Goal: Information Seeking & Learning: Learn about a topic

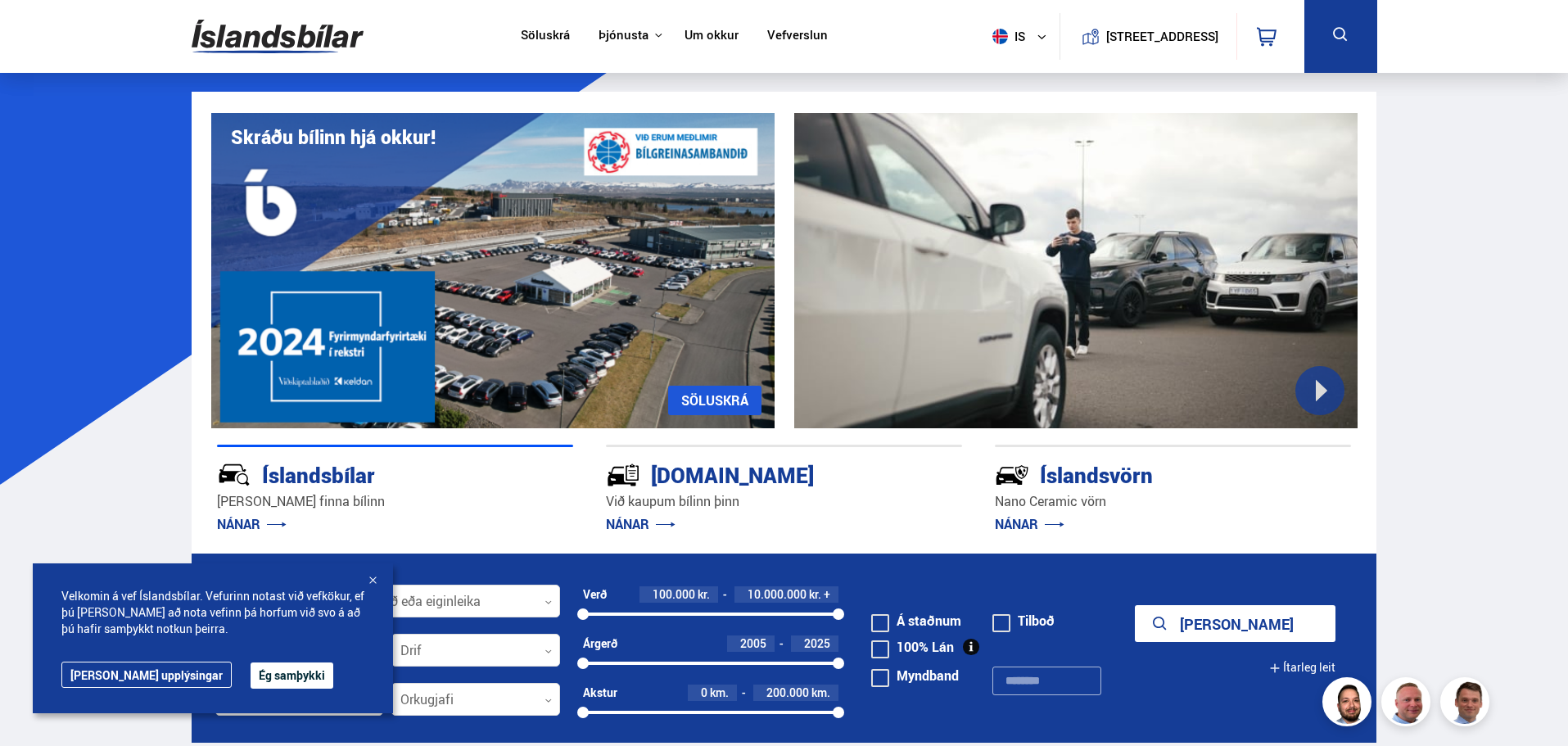
click at [251, 671] on button "Ég samþykki" at bounding box center [291, 676] width 82 height 26
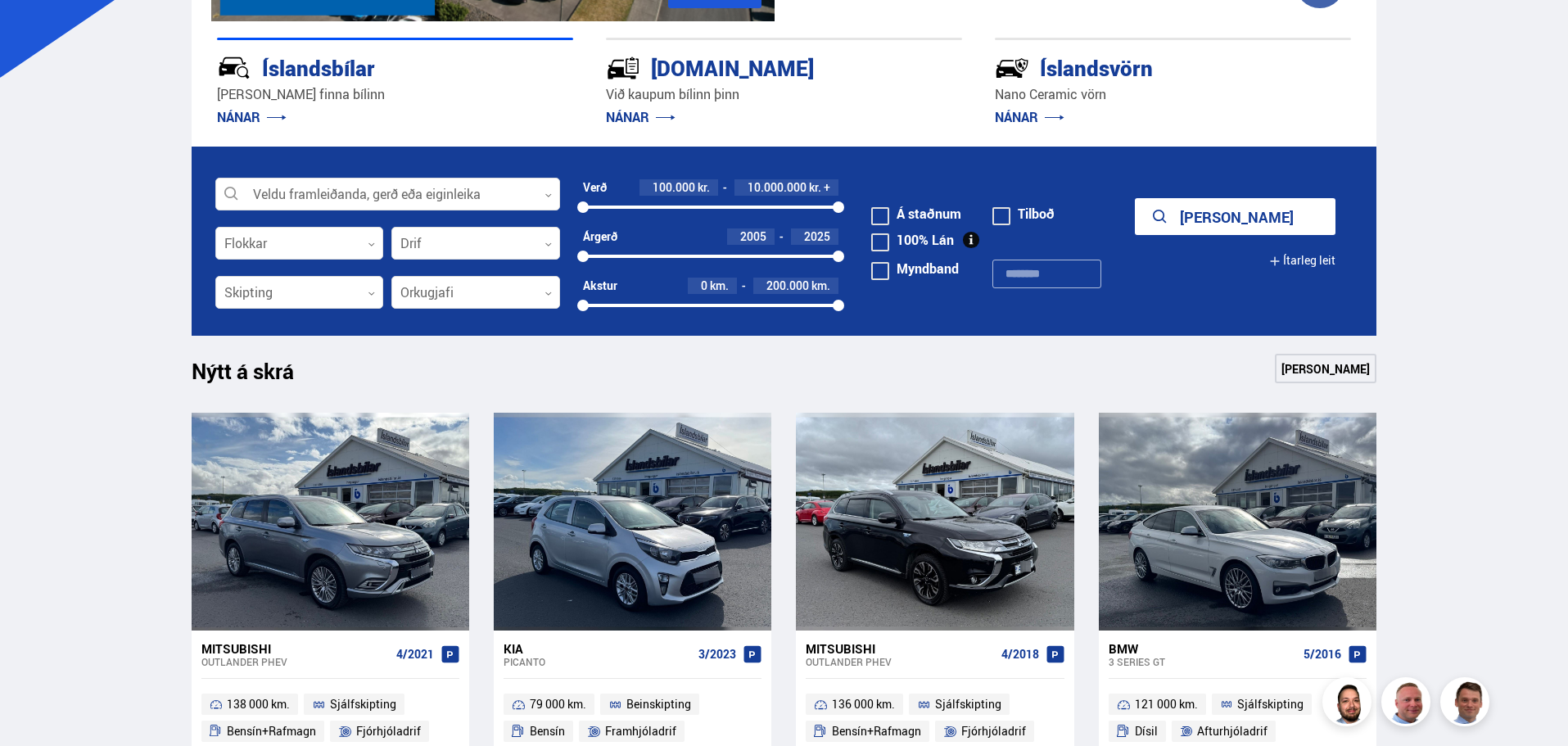
scroll to position [408, 0]
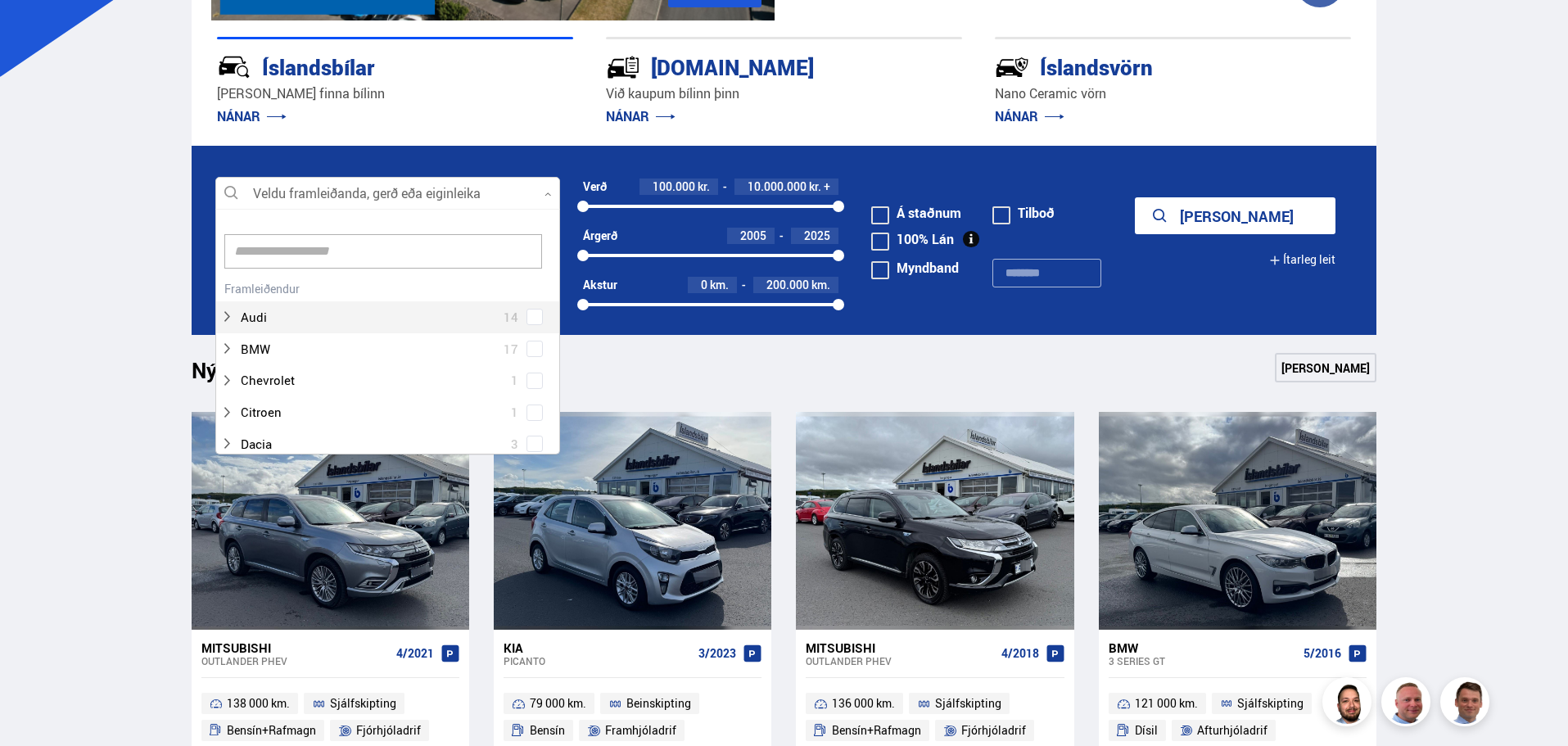
click at [538, 196] on div at bounding box center [387, 194] width 344 height 33
type input "***"
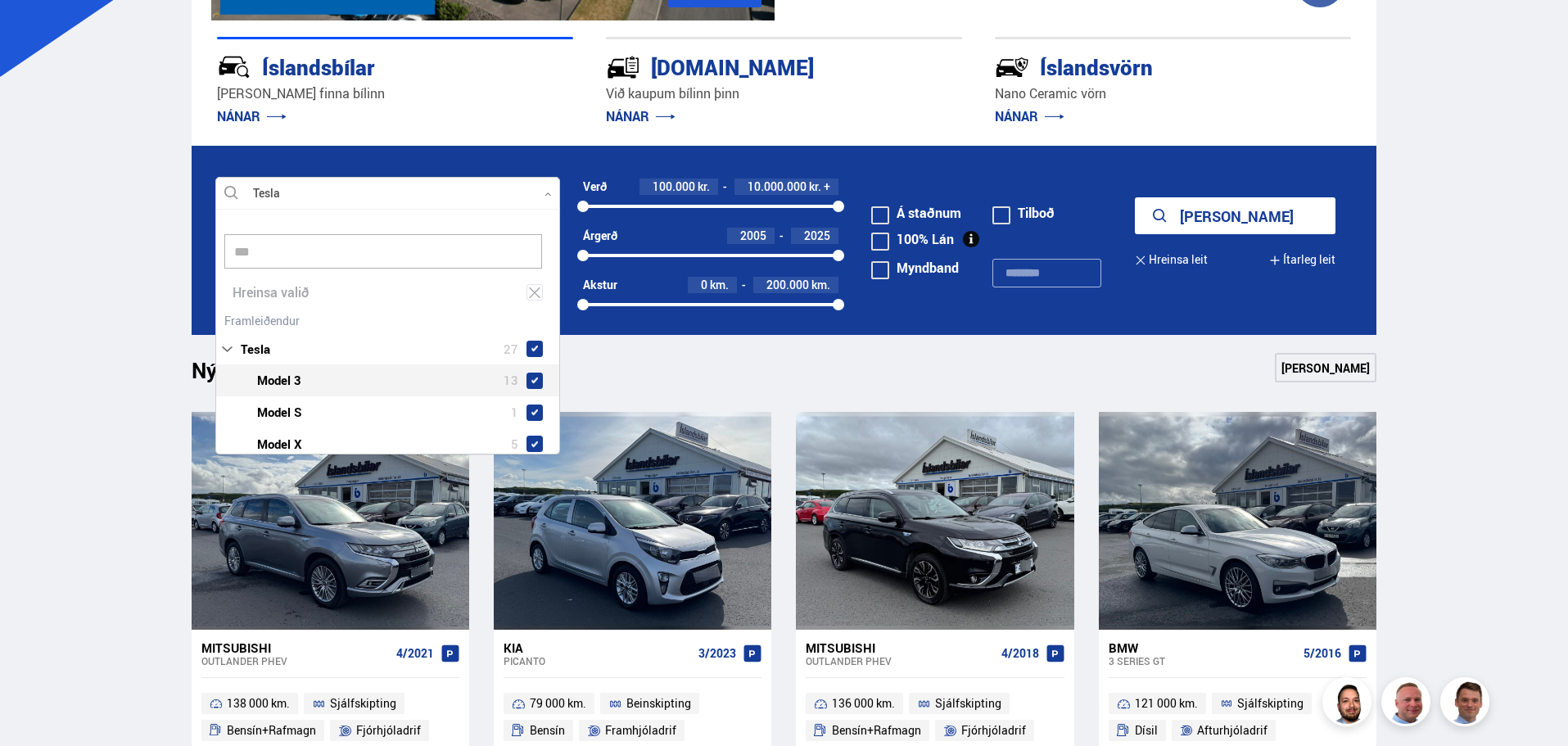
click at [264, 381] on div "Tesla 27 Tesla Model 3 13 Tesla Model S 1 Tesla Model X 5 Tesla Model Y 8" at bounding box center [388, 400] width 343 height 183
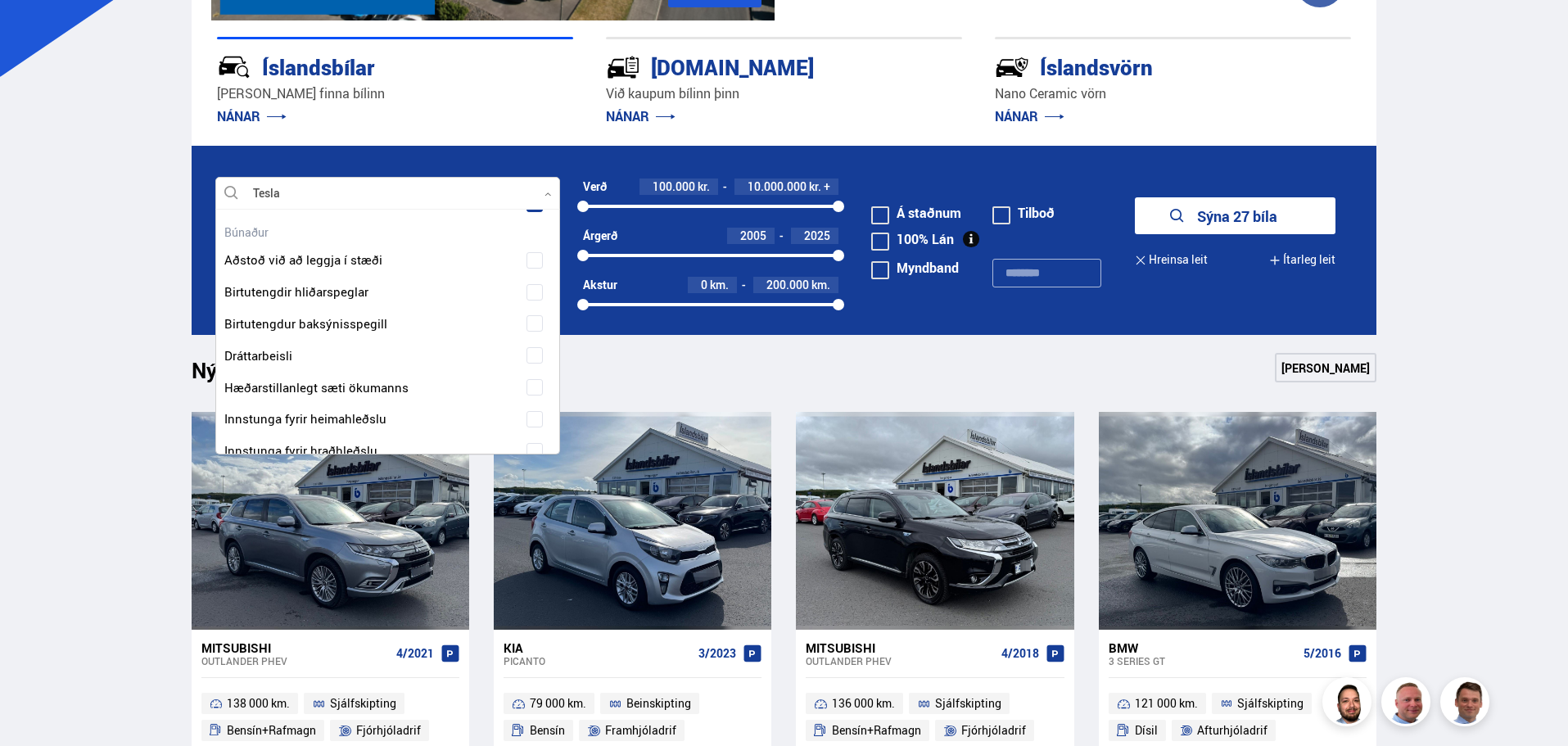
scroll to position [429, 0]
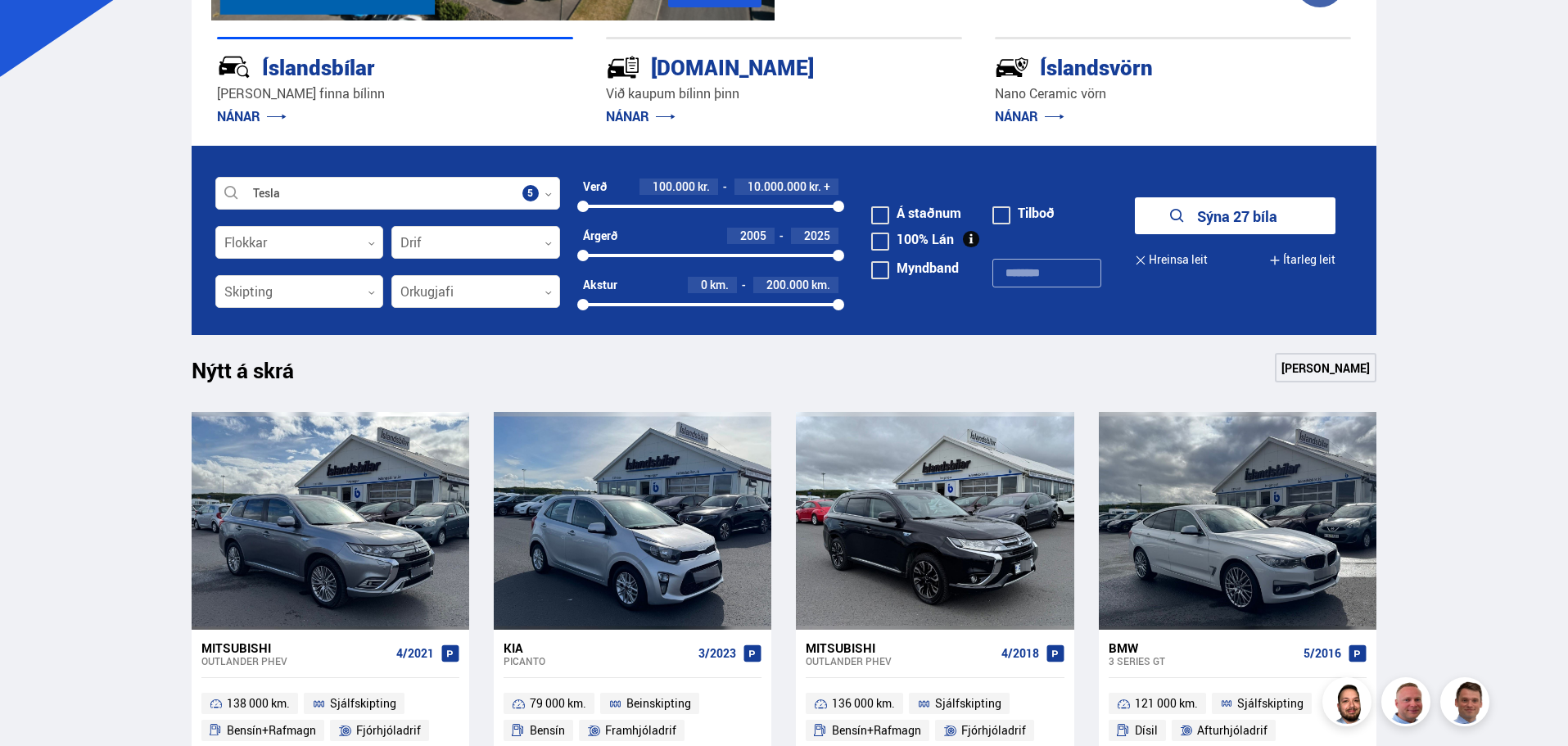
click at [1271, 215] on button "Sýna 27 bíla" at bounding box center [1234, 216] width 200 height 36
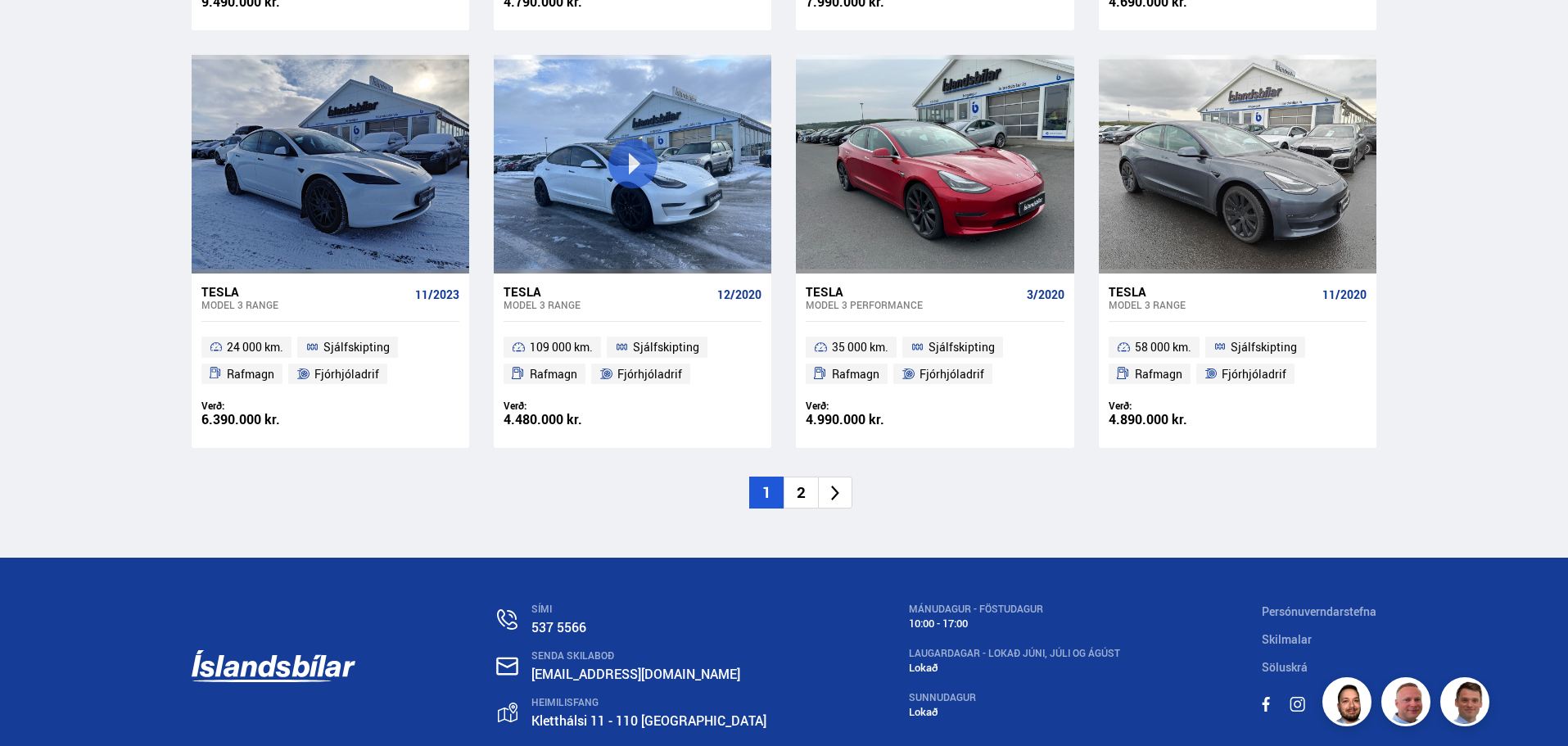
scroll to position [2422, 0]
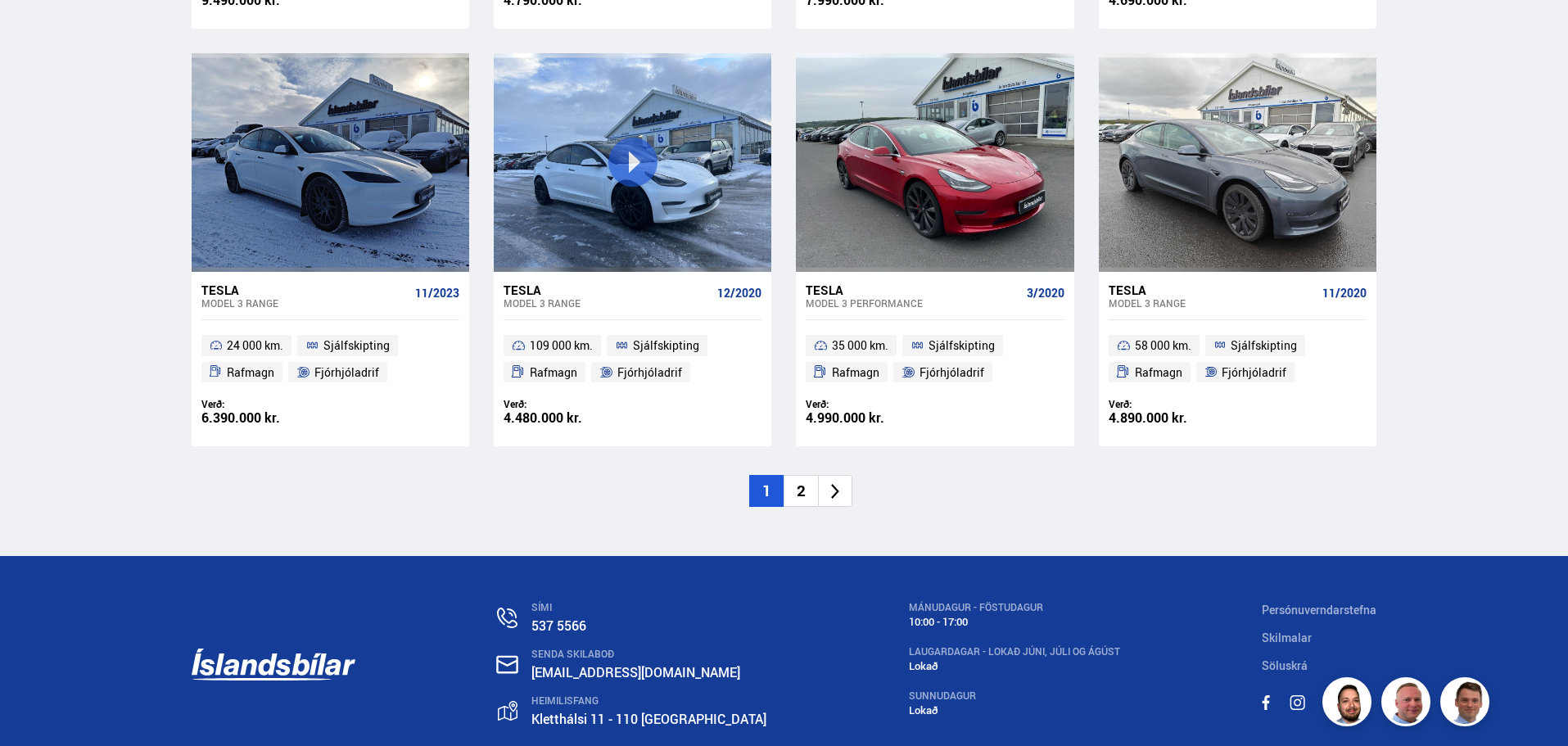
click at [797, 481] on li "2" at bounding box center [800, 491] width 35 height 32
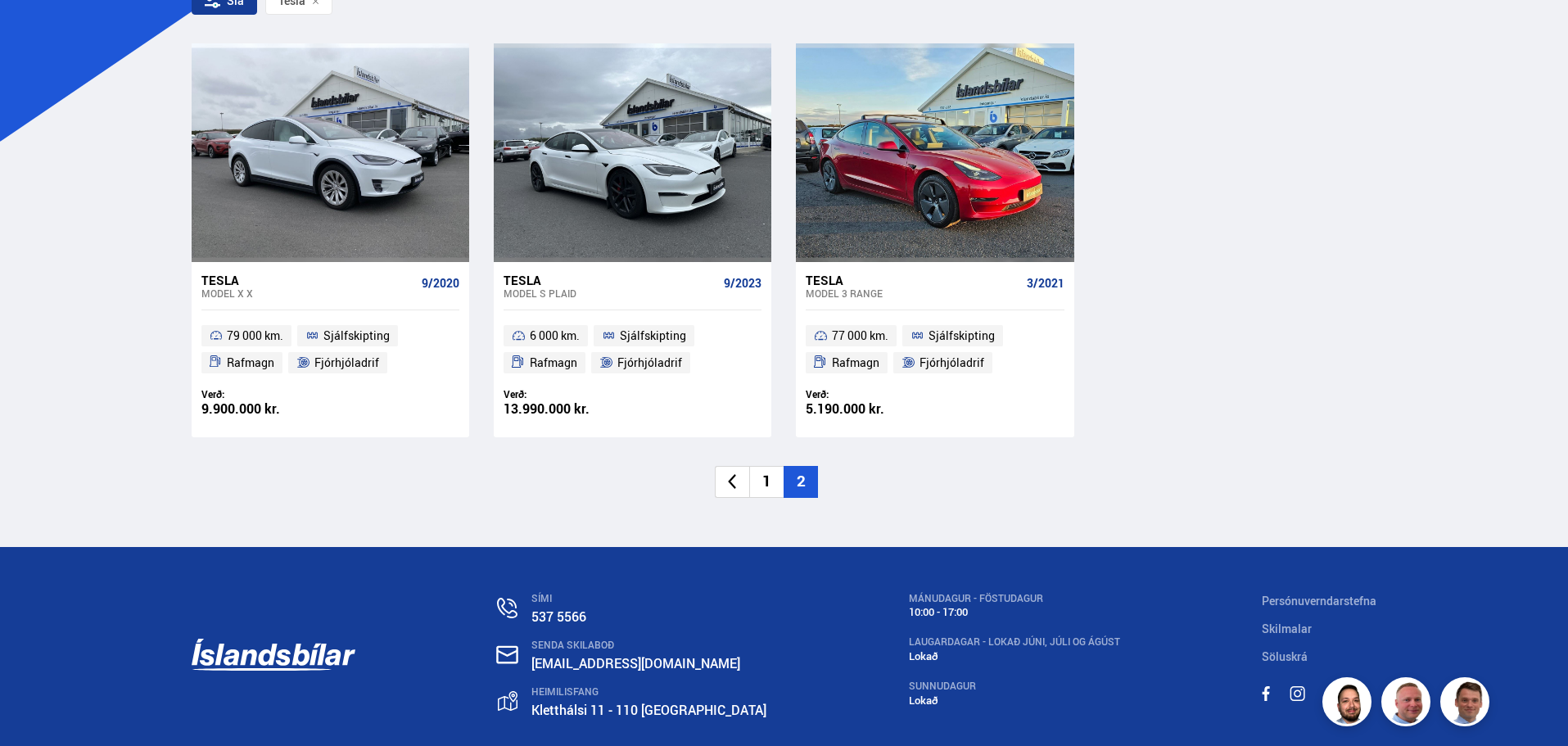
scroll to position [344, 0]
click at [768, 475] on li "1" at bounding box center [767, 481] width 35 height 32
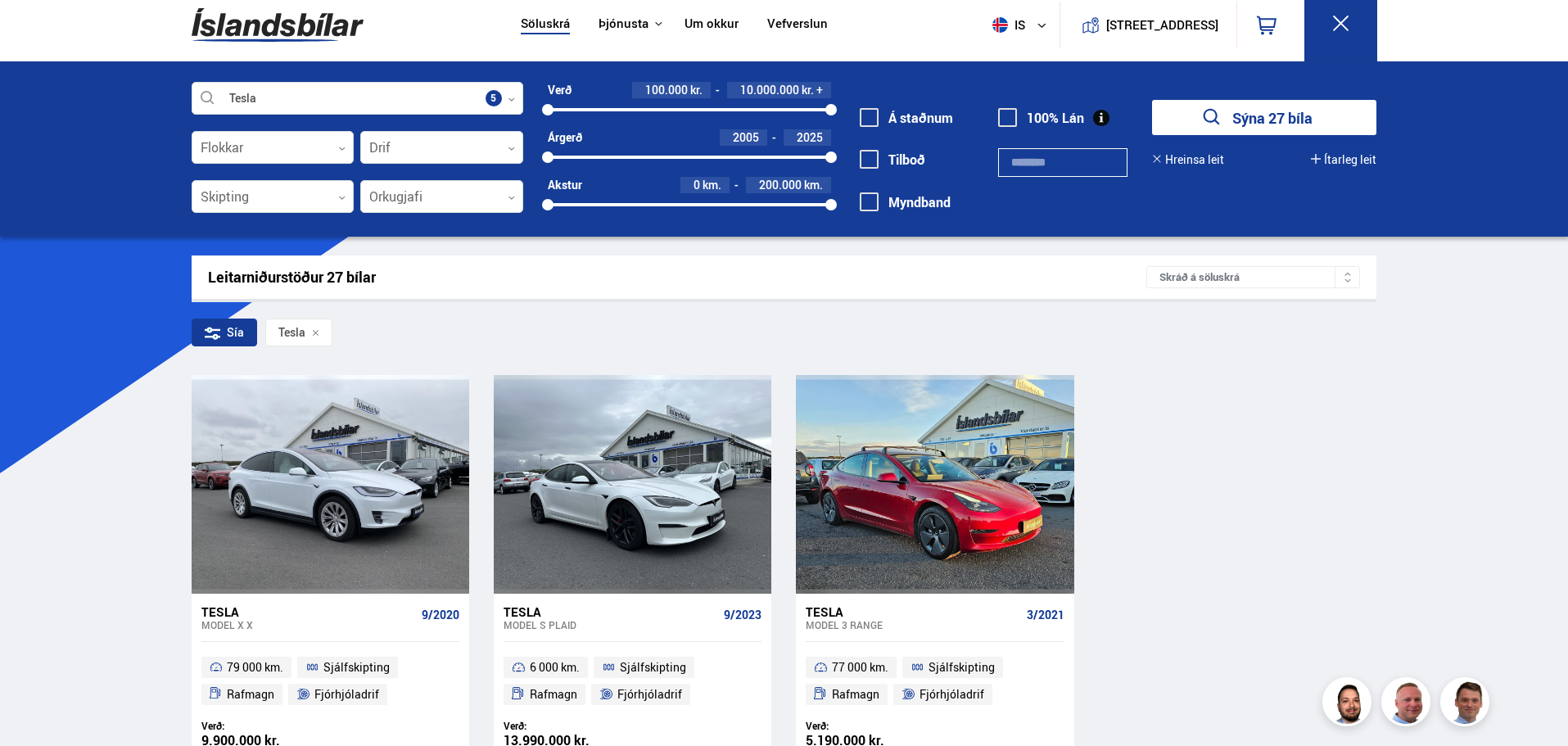
scroll to position [0, 0]
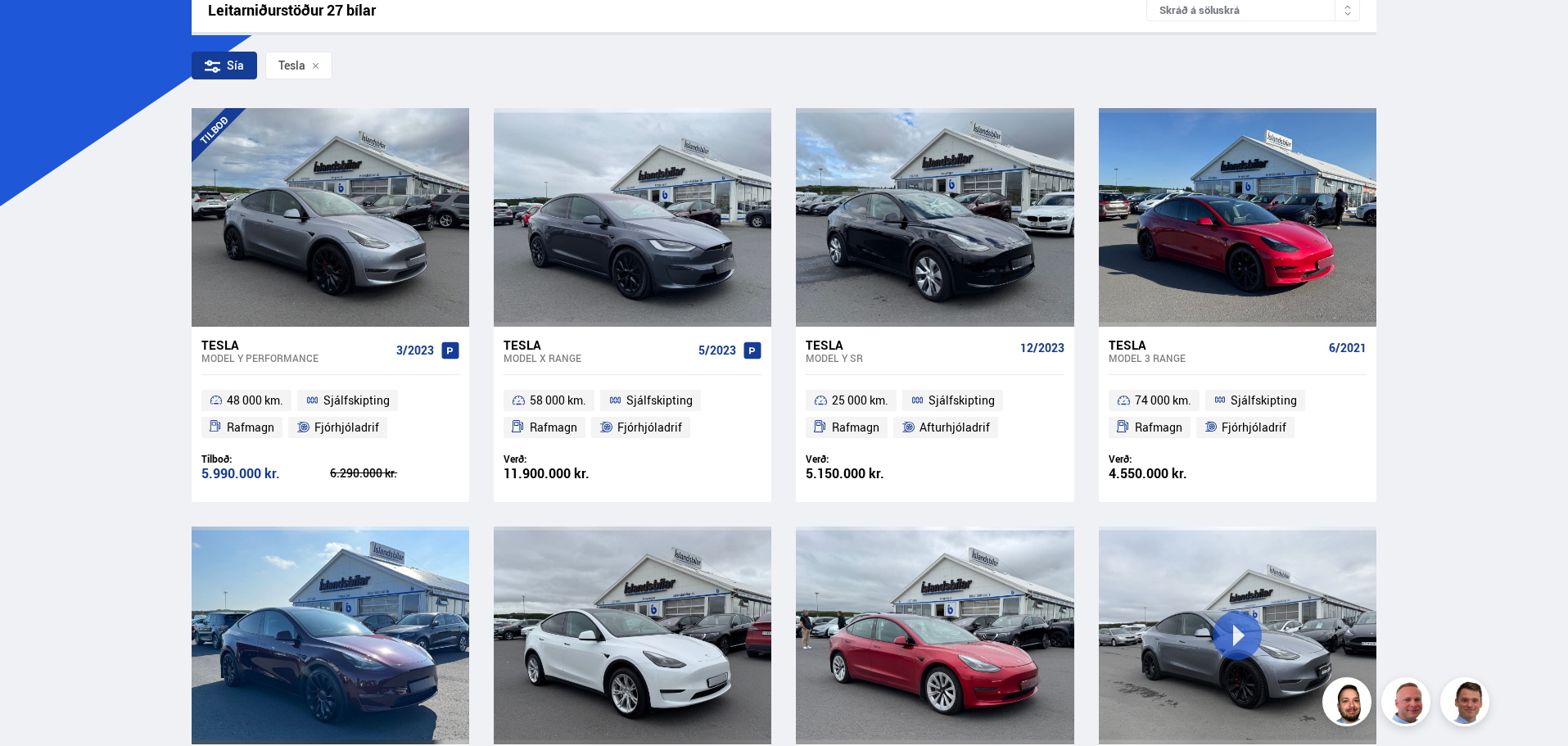
scroll to position [279, 0]
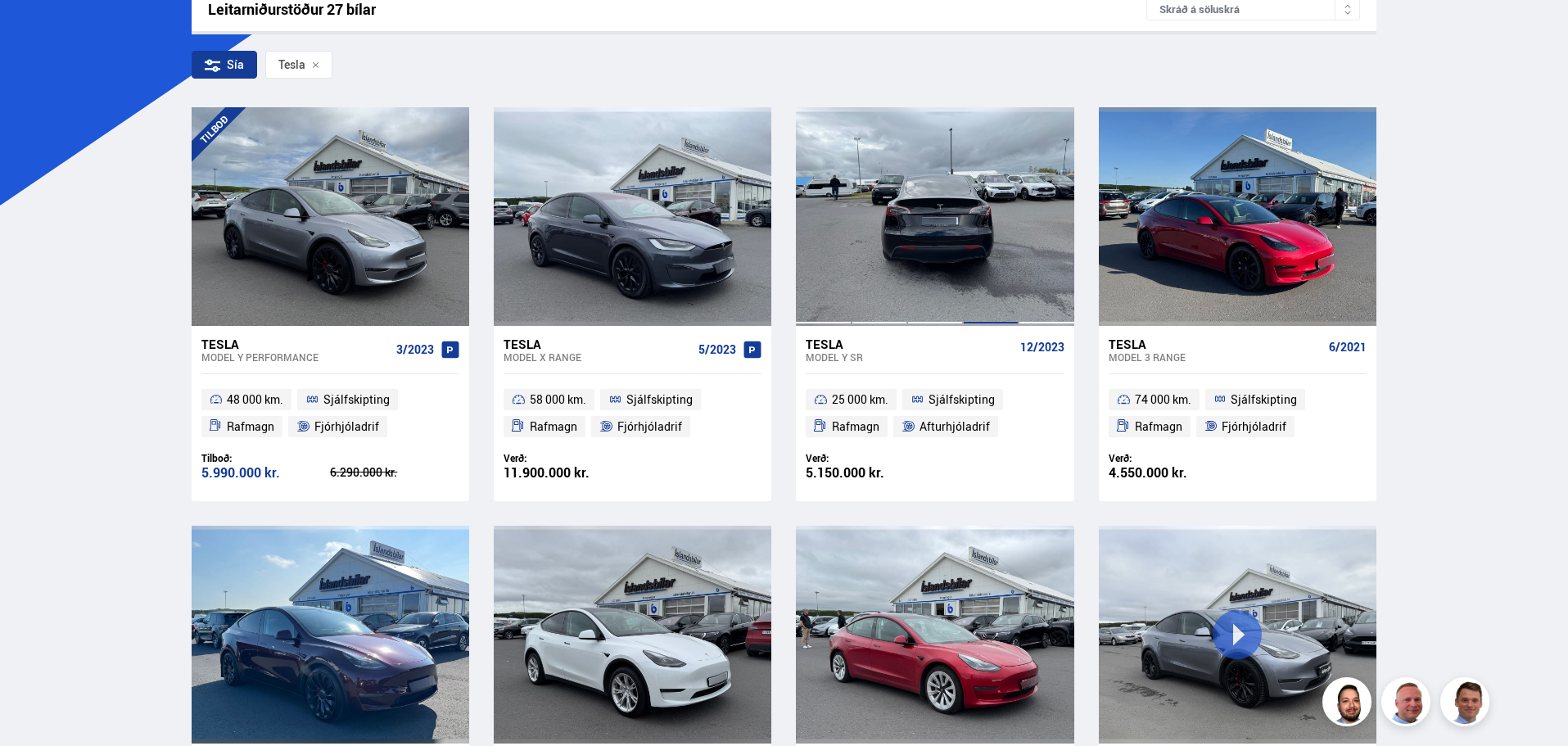
click at [972, 226] on div at bounding box center [990, 216] width 56 height 218
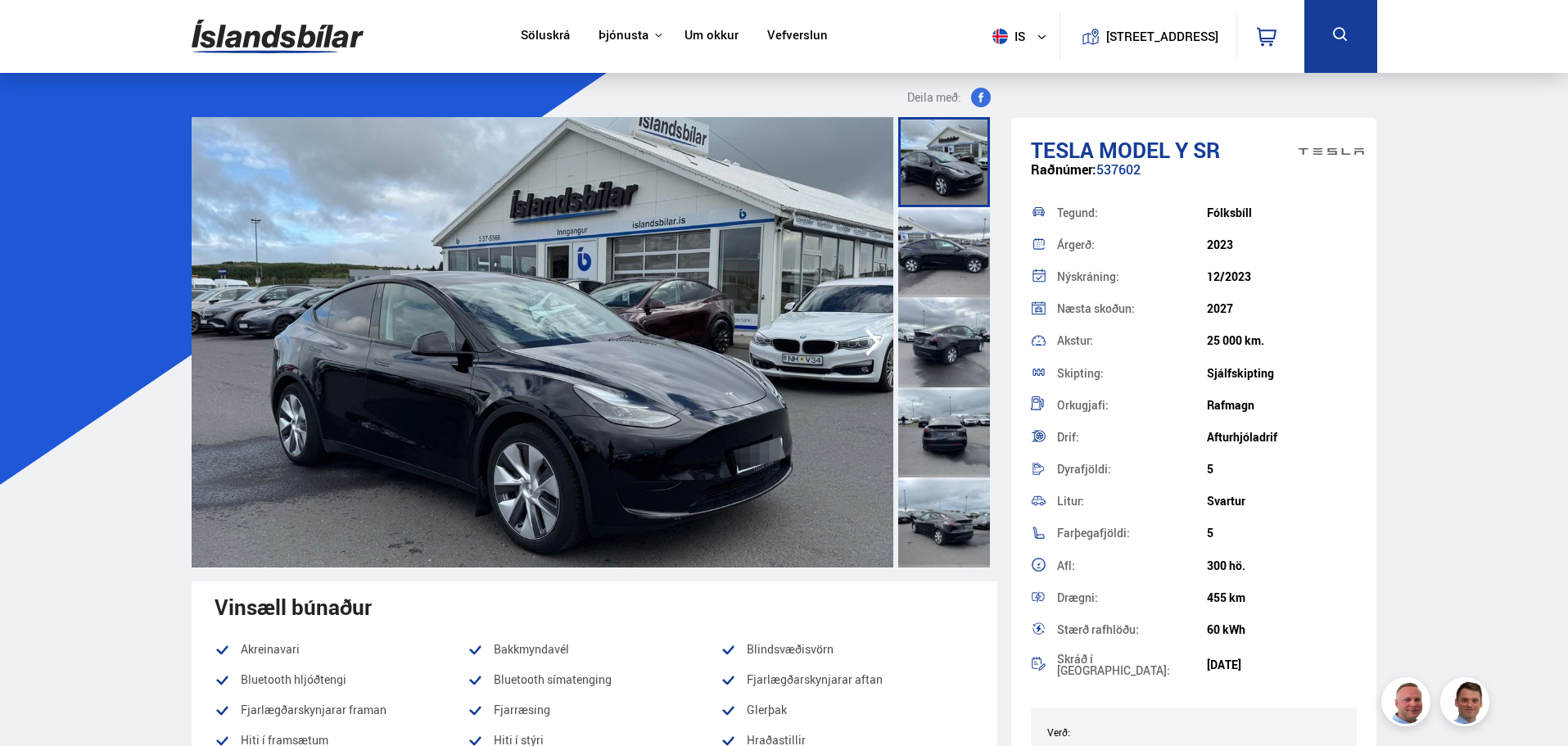
click at [951, 279] on div at bounding box center [944, 252] width 92 height 90
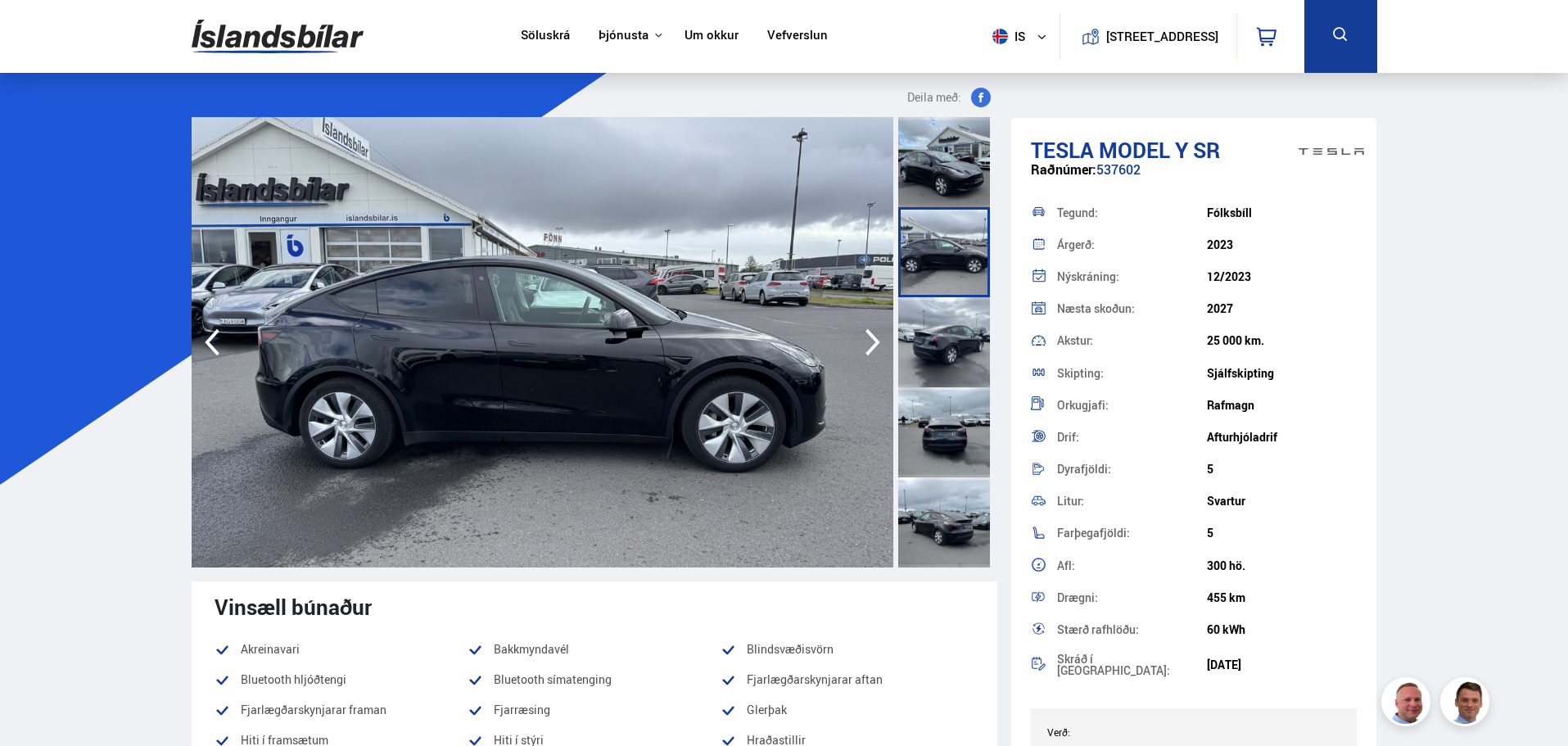
click at [955, 333] on div at bounding box center [944, 343] width 92 height 90
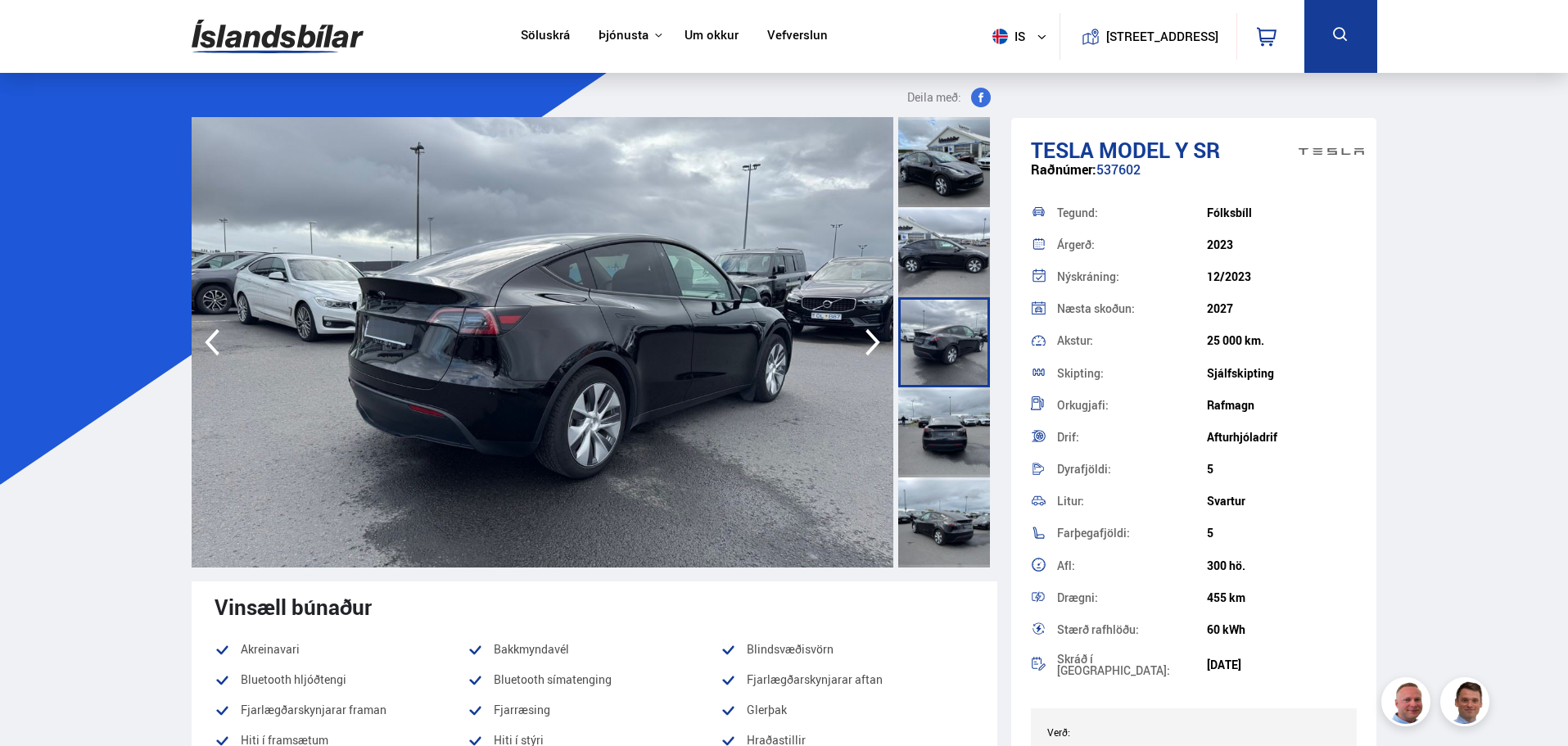
click at [954, 417] on div at bounding box center [944, 433] width 92 height 90
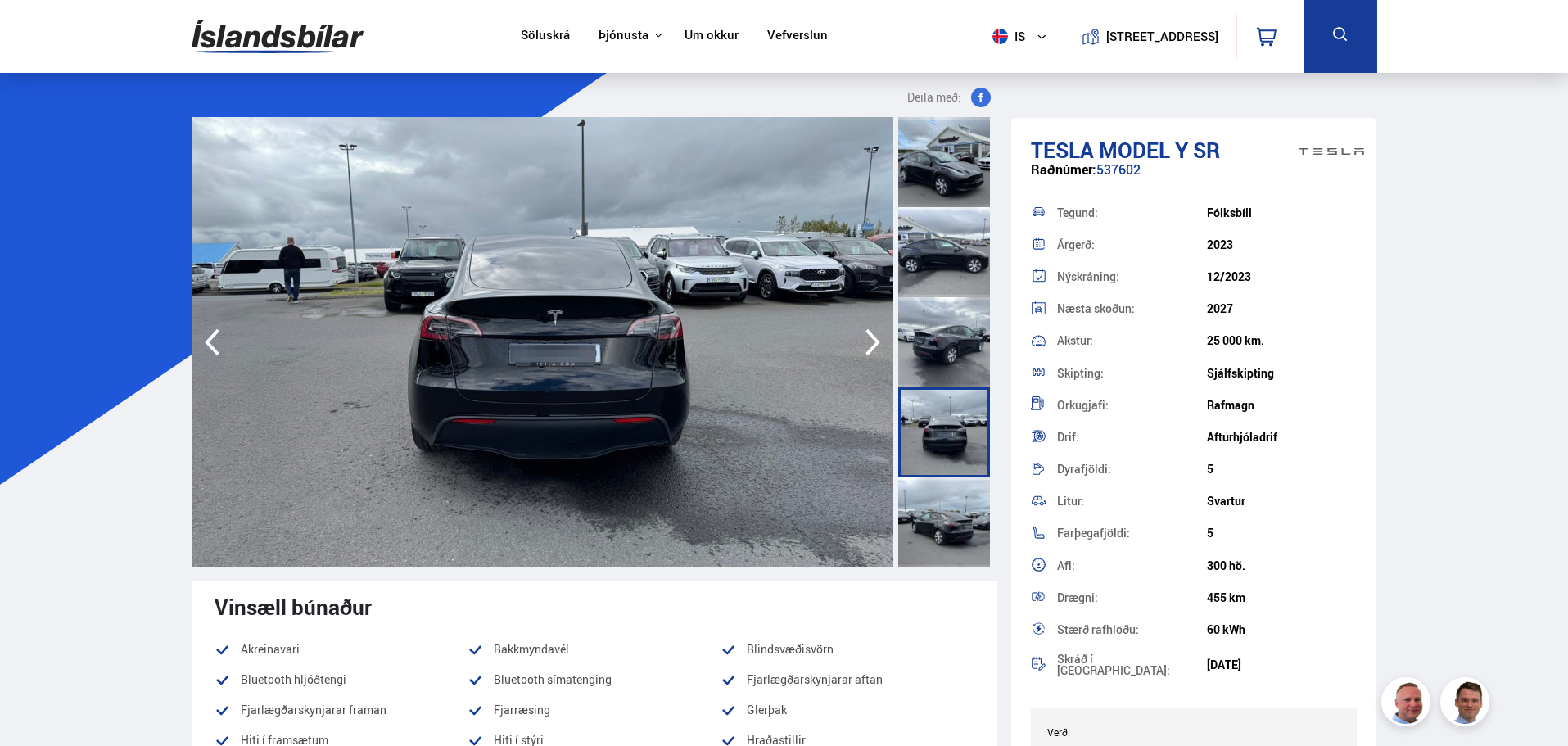
click at [951, 519] on div at bounding box center [944, 522] width 92 height 90
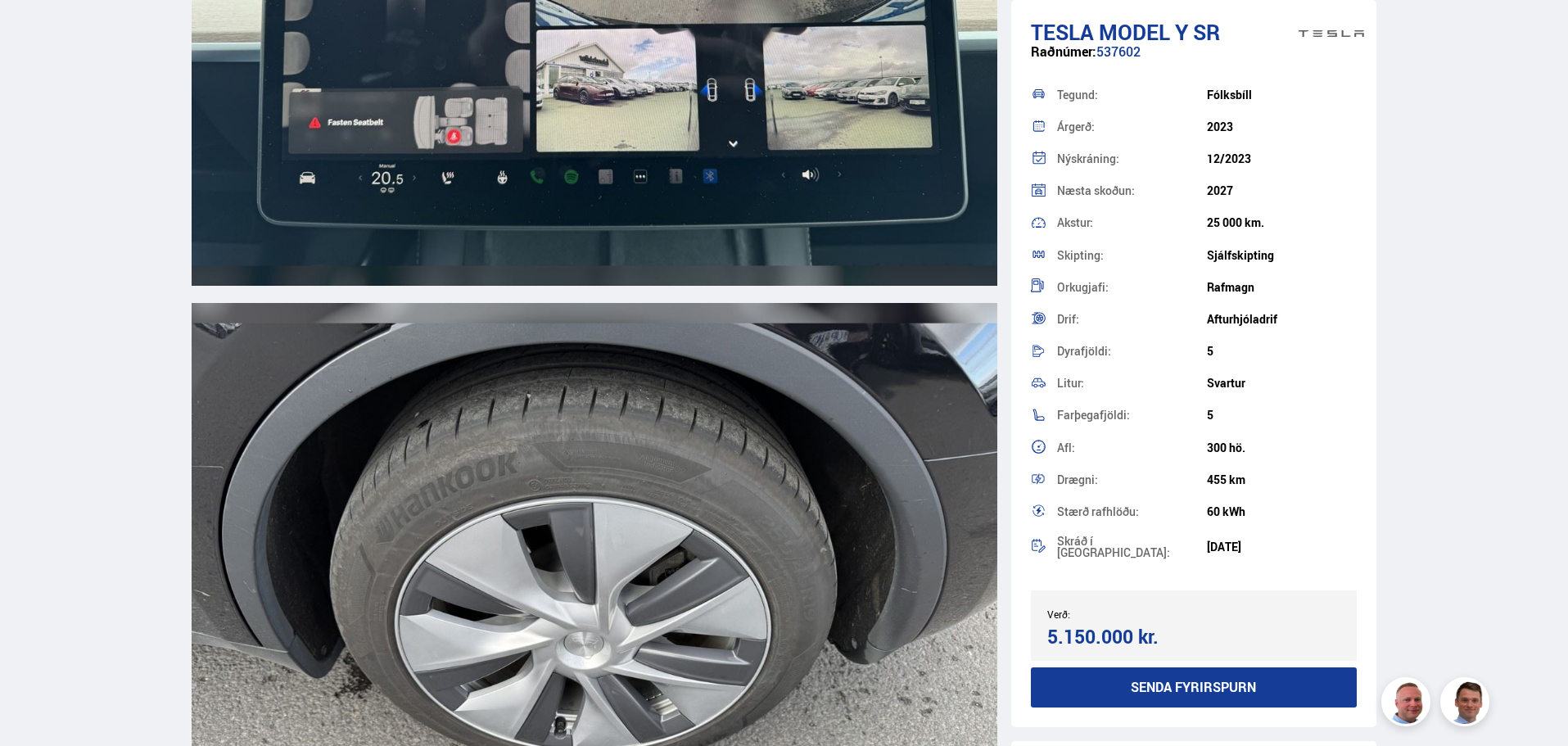
scroll to position [16924, 0]
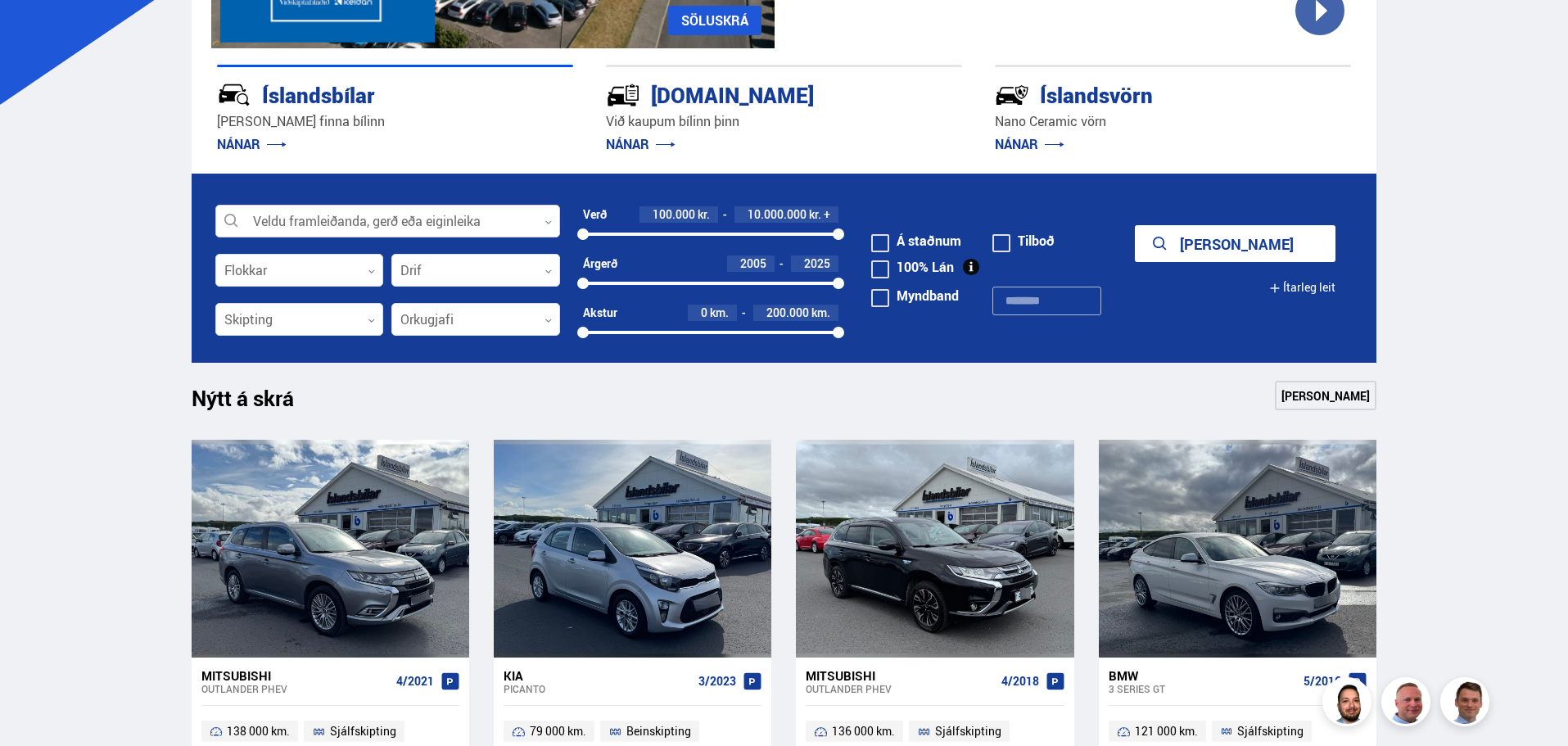
scroll to position [379, 0]
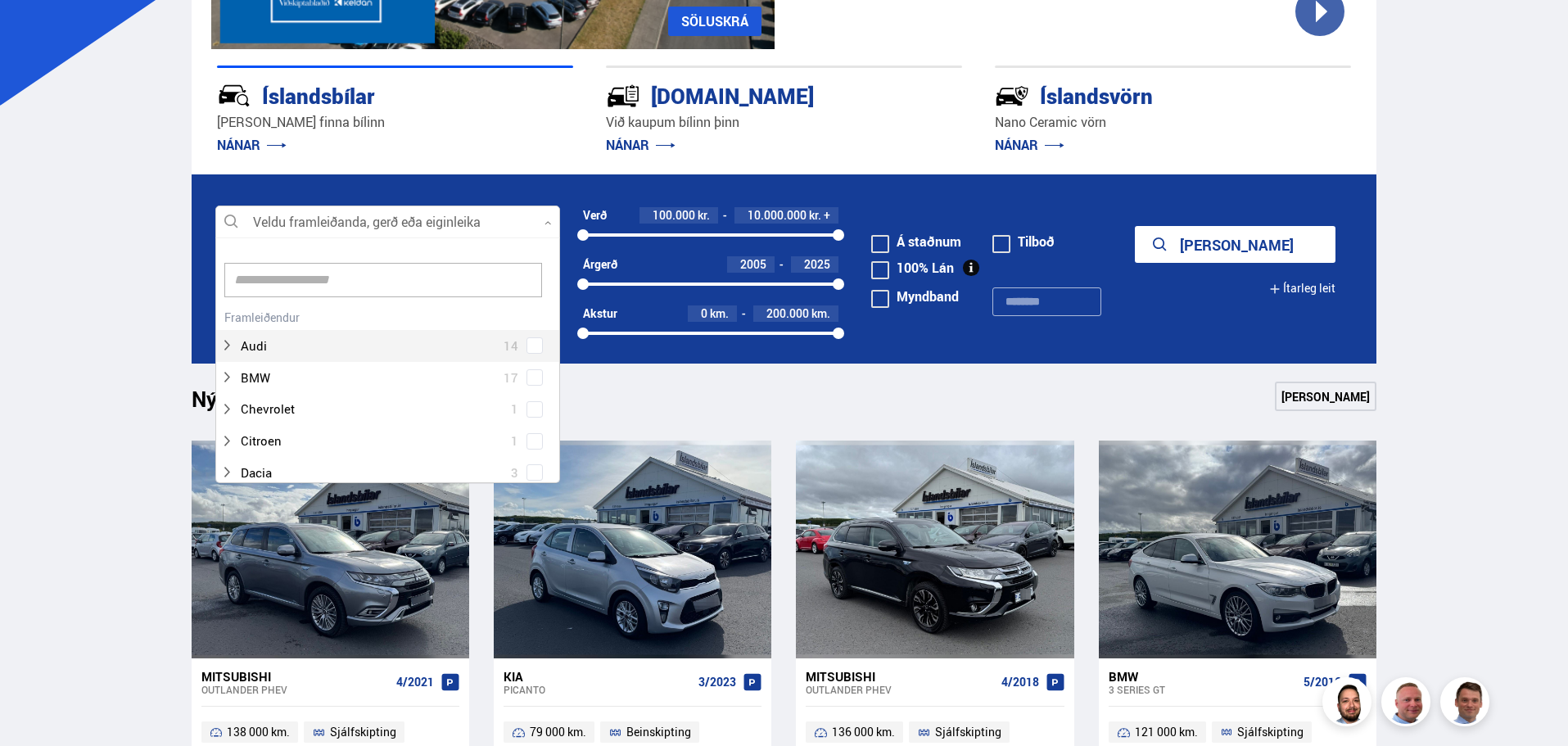
click at [373, 217] on div at bounding box center [387, 223] width 344 height 33
type input "****"
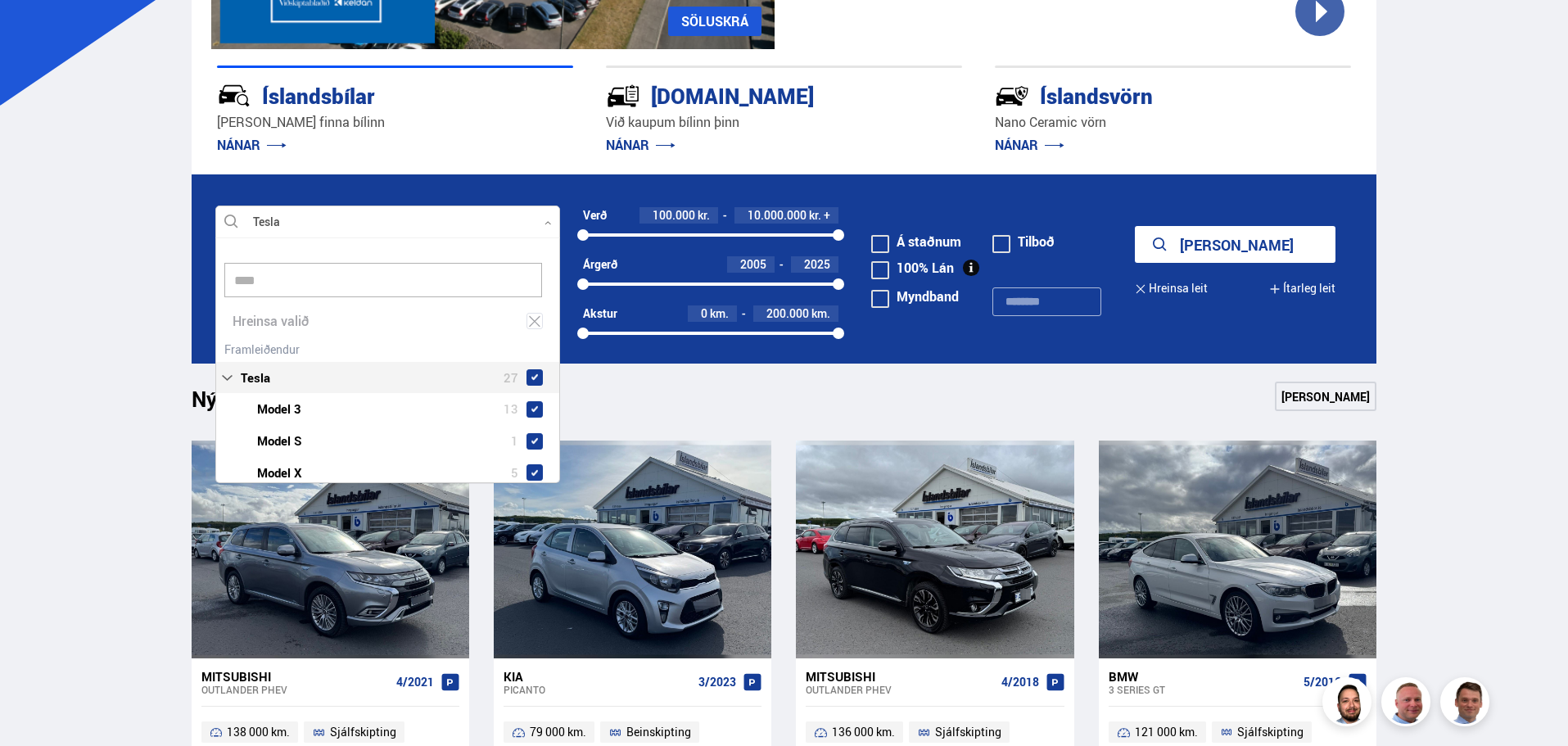
click at [530, 344] on div "Tesla 27 Tesla Model 3 13 Tesla Model S 1 Tesla Model X 5 Tesla Model Y 8" at bounding box center [388, 429] width 343 height 183
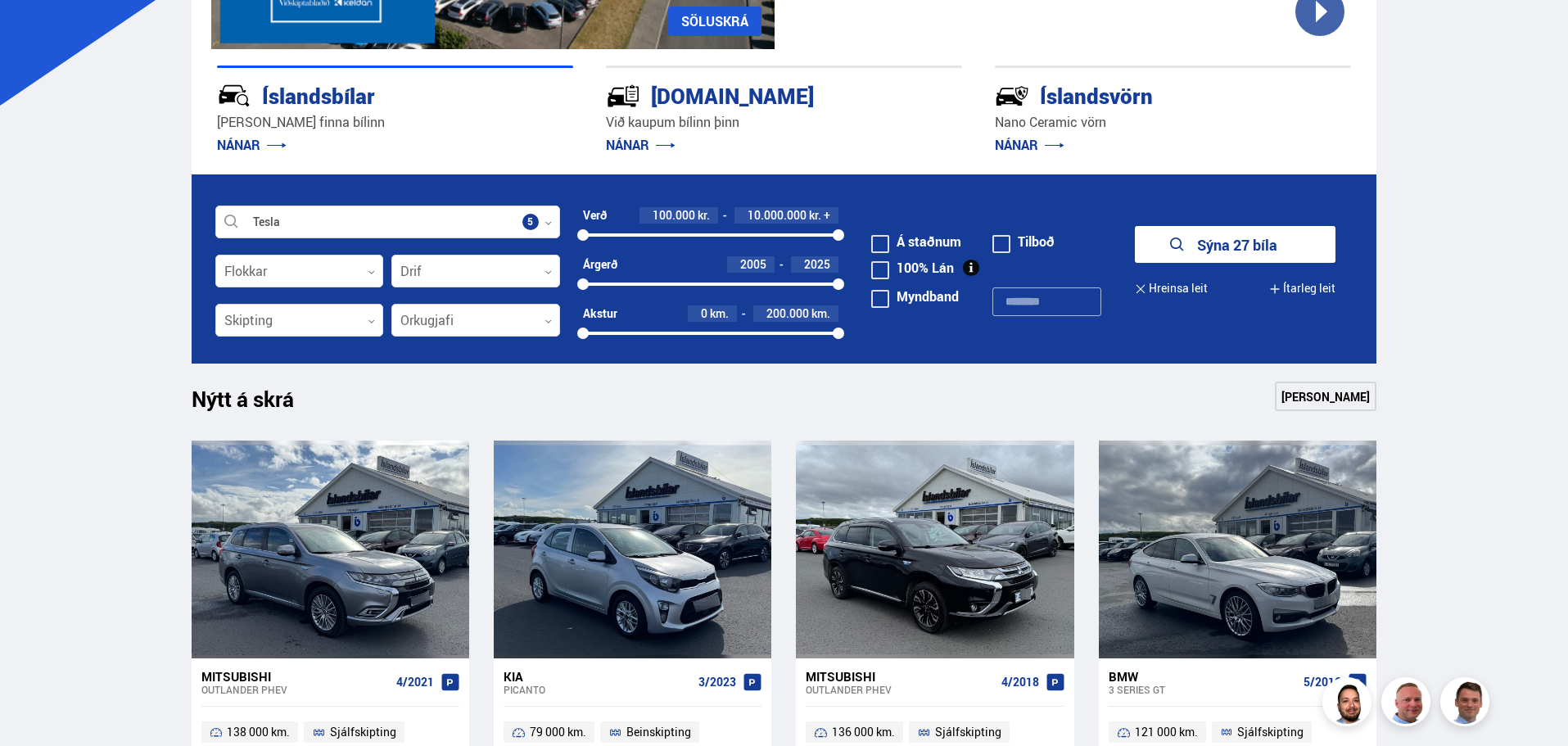
click at [1261, 234] on button "Sýna 27 bíla" at bounding box center [1234, 245] width 200 height 36
